Goal: Information Seeking & Learning: Learn about a topic

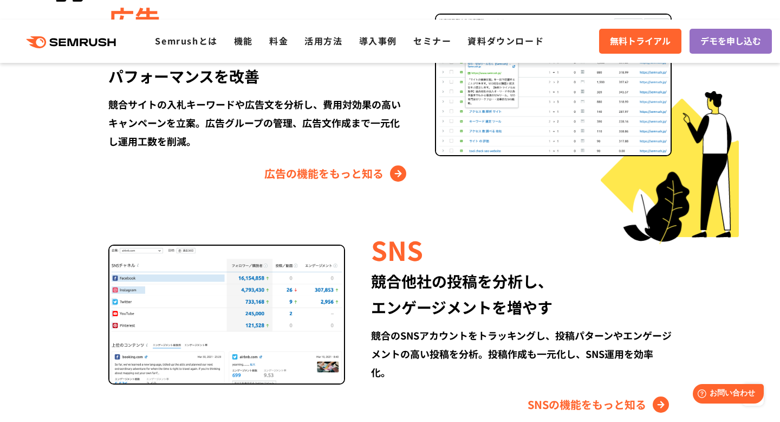
scroll to position [1447, 0]
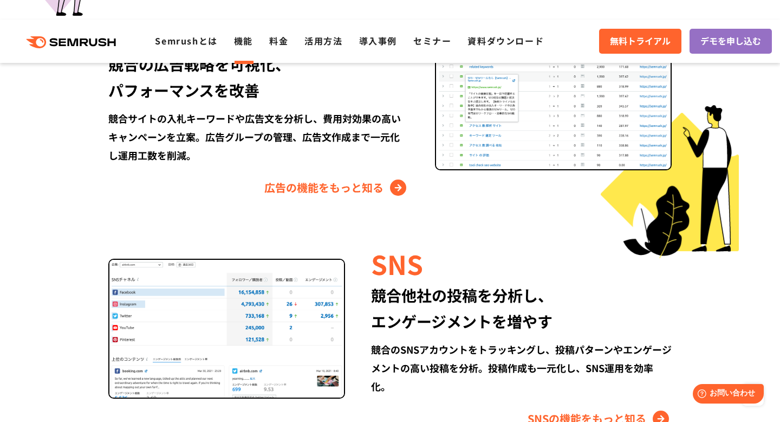
click at [249, 46] on link "機能" at bounding box center [243, 40] width 19 height 13
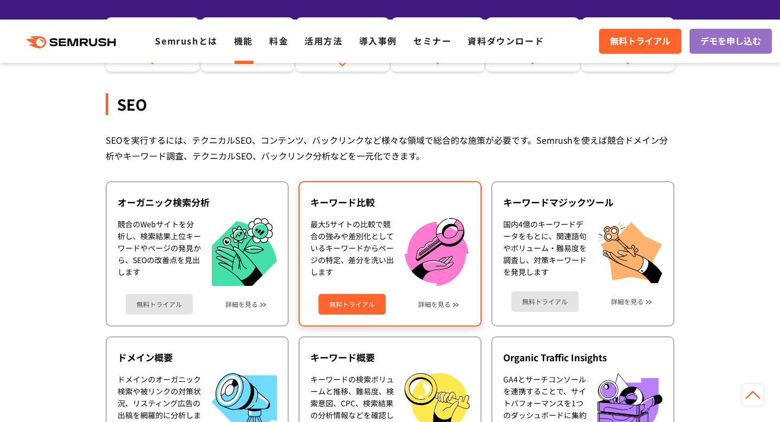
scroll to position [254, 0]
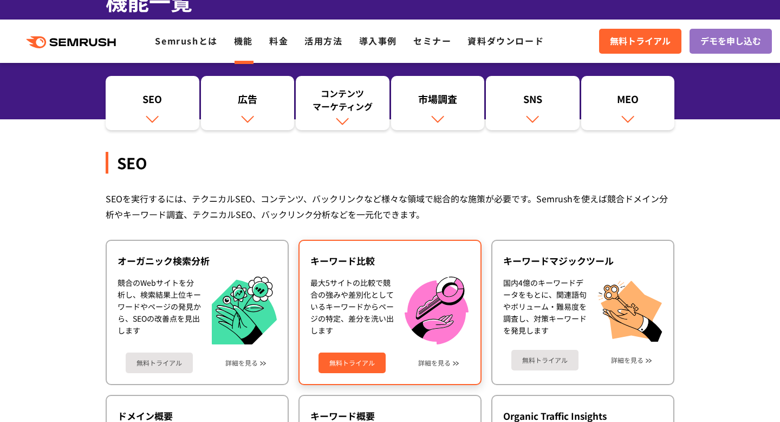
click at [355, 352] on link "無料トライアル" at bounding box center [352, 362] width 67 height 21
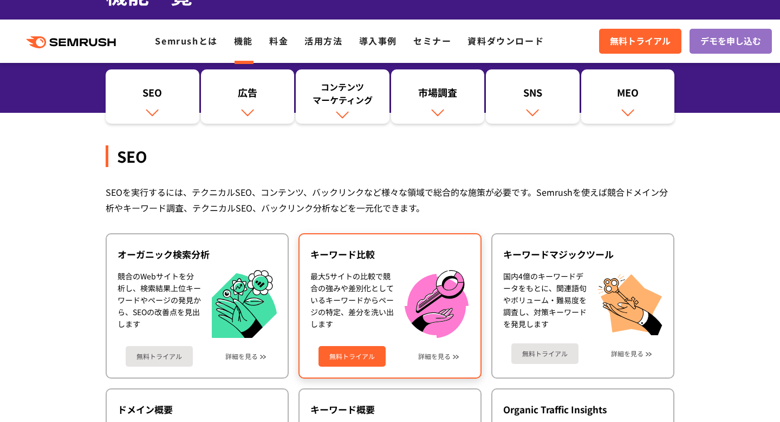
scroll to position [261, 0]
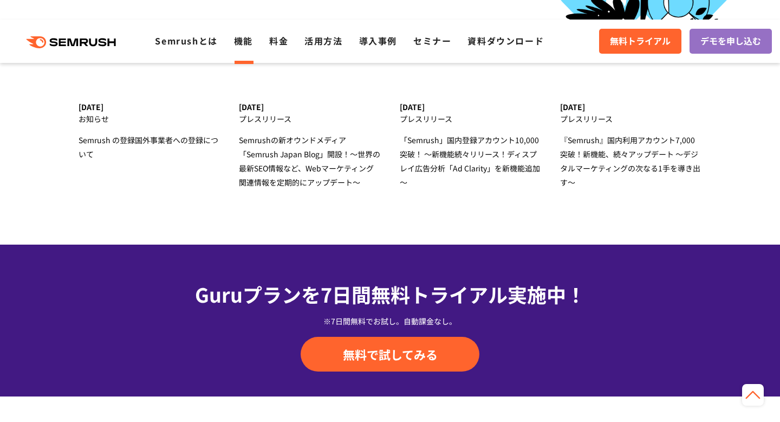
click at [245, 43] on link "機能" at bounding box center [243, 40] width 19 height 13
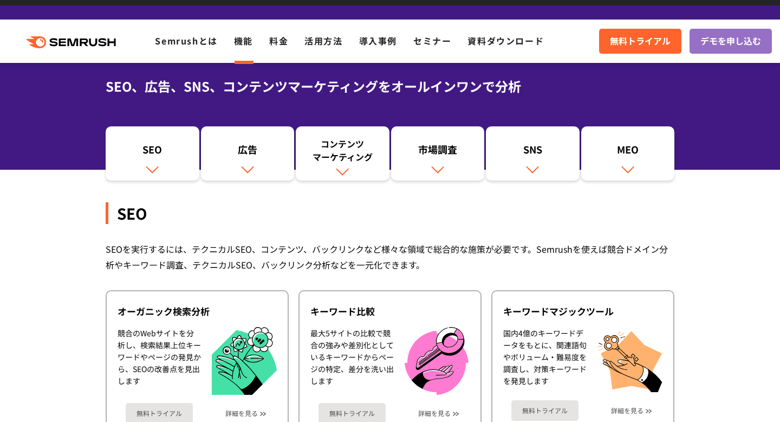
scroll to position [236, 0]
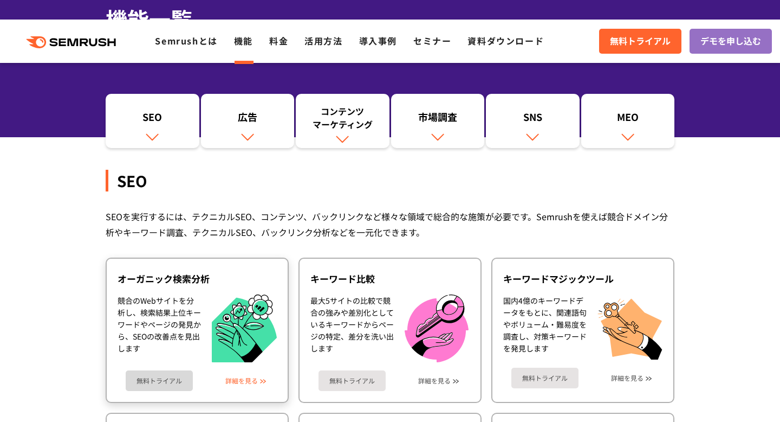
click at [249, 377] on link "詳細を見る" at bounding box center [241, 381] width 33 height 8
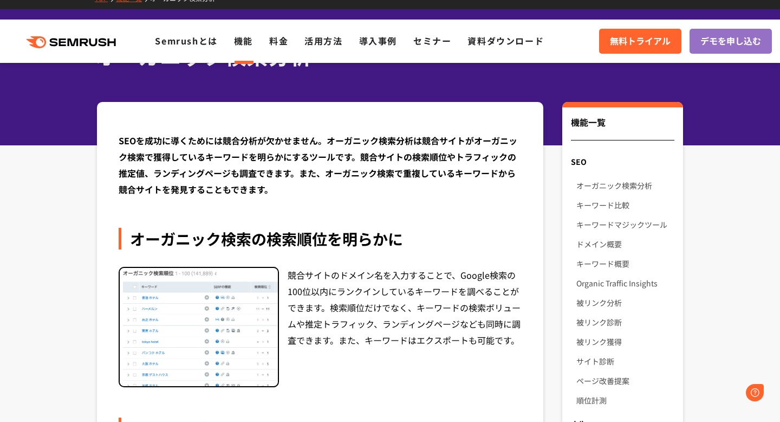
scroll to position [161, 0]
